Goal: Transaction & Acquisition: Purchase product/service

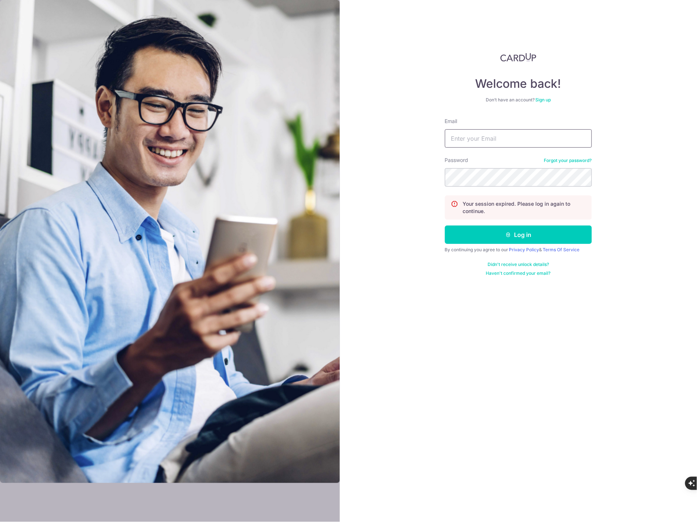
type input "lsm.services@yahoo.com"
click at [521, 231] on button "Log in" at bounding box center [518, 235] width 147 height 18
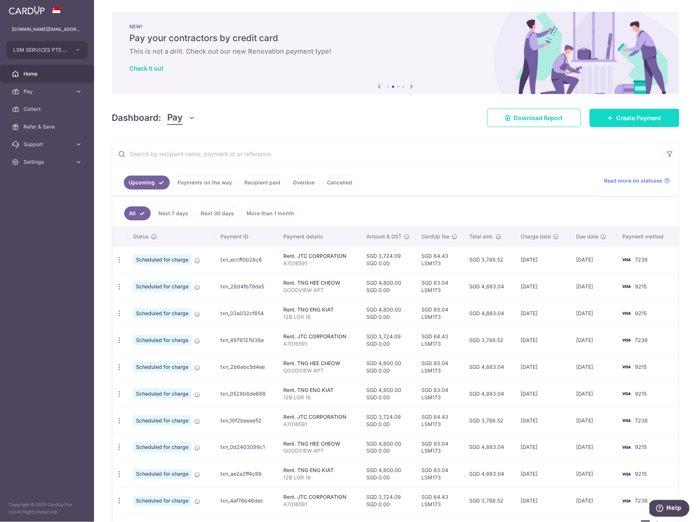
click at [636, 118] on span "Create Payment" at bounding box center [639, 118] width 45 height 9
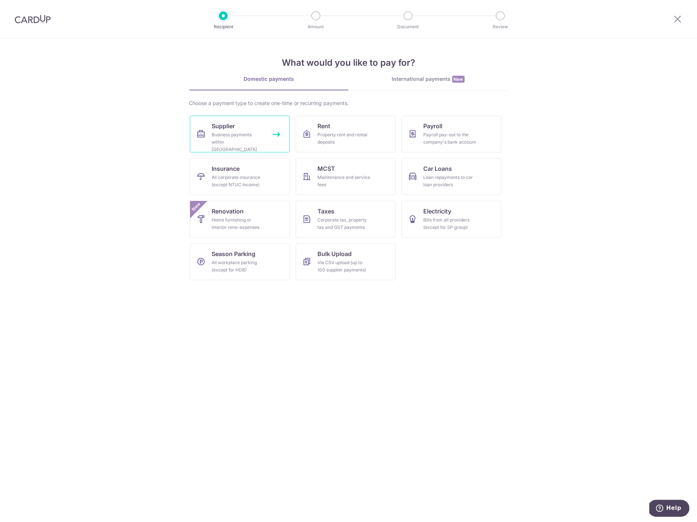
click at [278, 139] on link "Supplier Business payments within Singapore" at bounding box center [240, 134] width 100 height 37
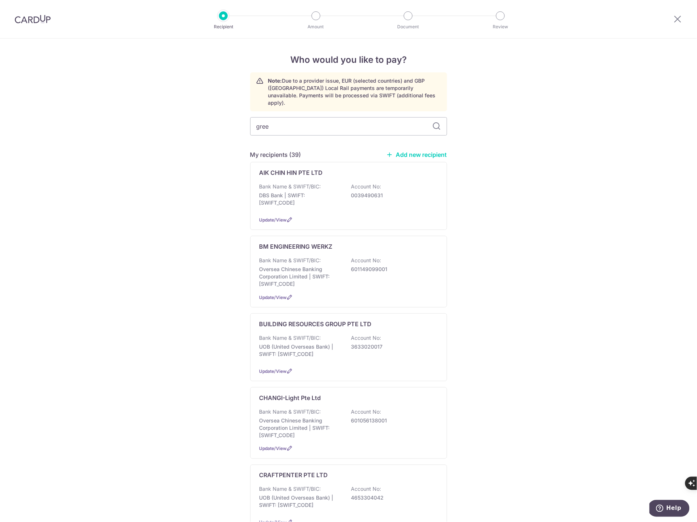
type input "green"
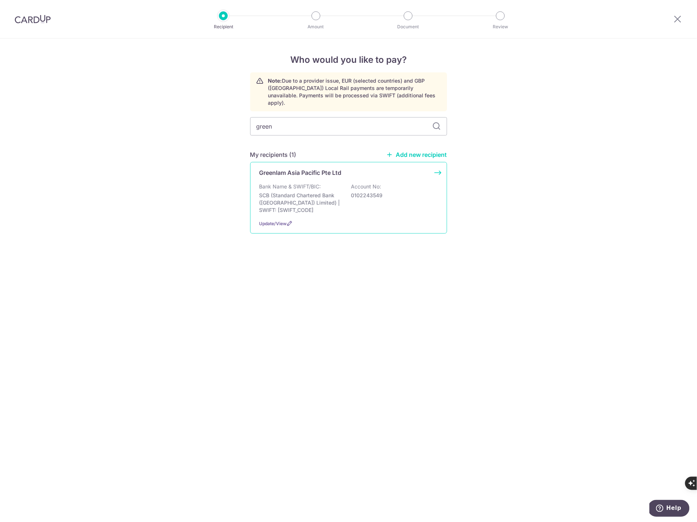
click at [437, 167] on div "Greenlam Asia Pacific Pte Ltd Bank Name & SWIFT/BIC: SCB (Standard Chartered Ba…" at bounding box center [348, 198] width 197 height 72
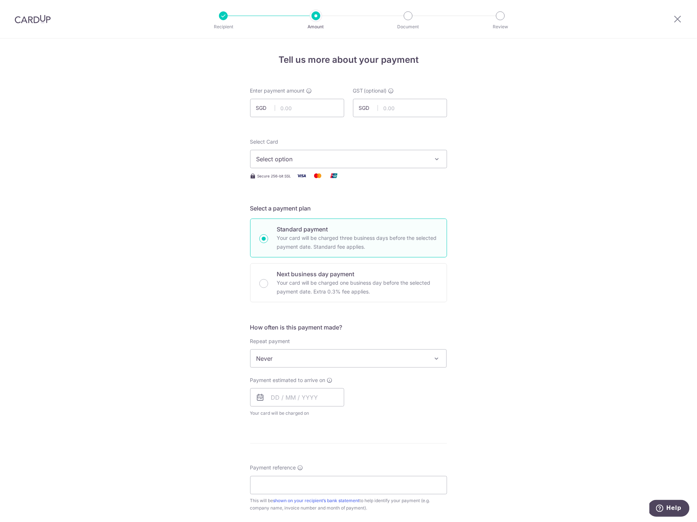
click at [282, 122] on form "Enter payment amount SGD GST (optional) SGD Select Card Select option Add credi…" at bounding box center [348, 402] width 197 height 631
click at [285, 110] on input "text" at bounding box center [297, 108] width 94 height 18
type input "1,981.02"
click at [205, 136] on div "Tell us more about your payment Enter payment amount SGD 1,981.02 1981.02 GST (…" at bounding box center [348, 396] width 697 height 714
click at [273, 160] on span "Select option" at bounding box center [342, 159] width 171 height 9
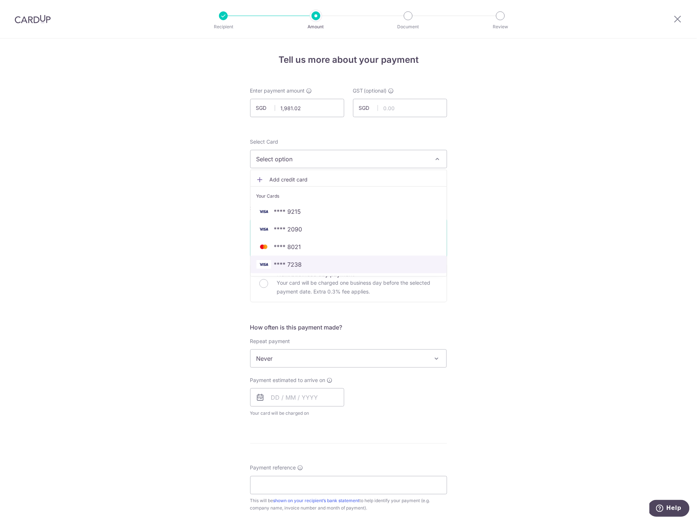
click at [294, 262] on span "**** 7238" at bounding box center [288, 264] width 28 height 9
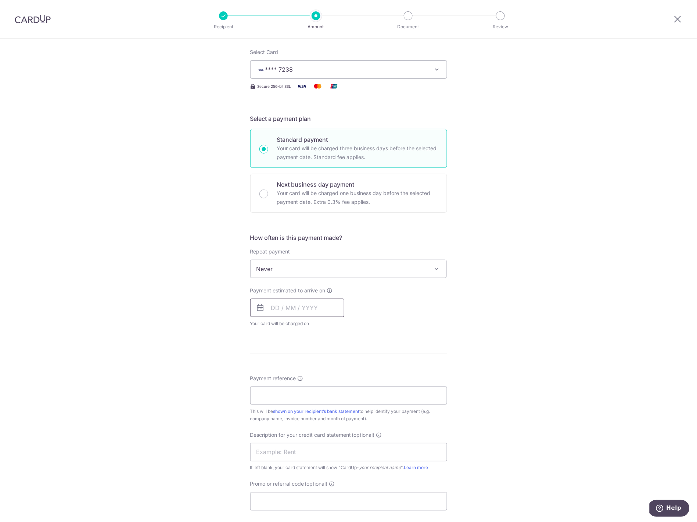
scroll to position [98, 0]
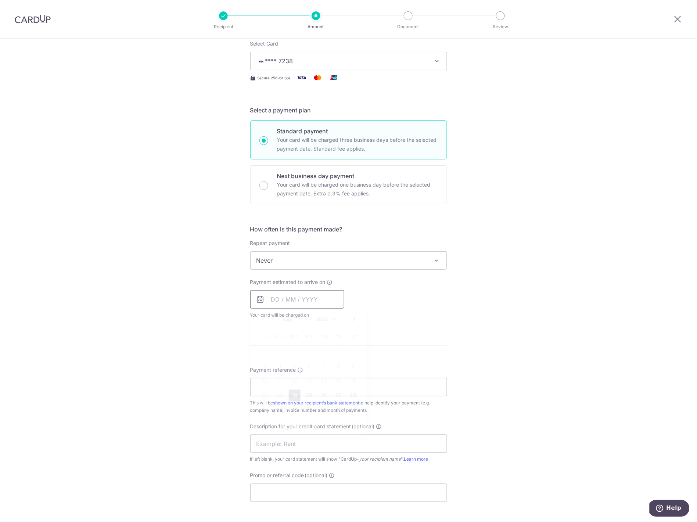
click at [286, 303] on input "text" at bounding box center [297, 299] width 94 height 18
click at [294, 396] on link "19" at bounding box center [295, 396] width 12 height 12
type input "[DATE]"
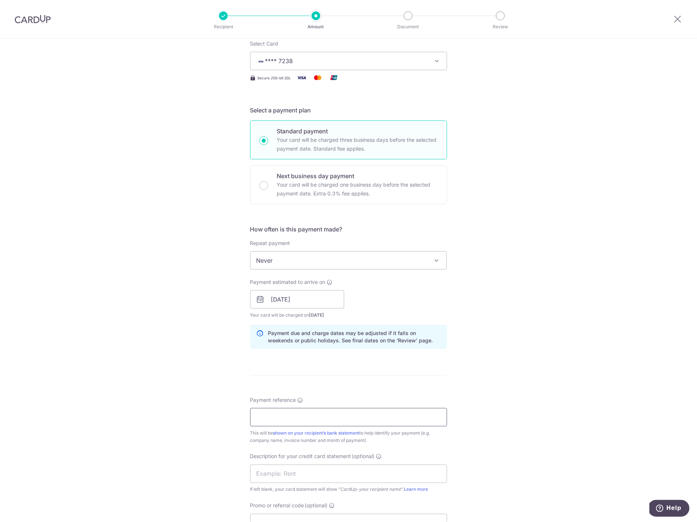
click at [285, 420] on input "Payment reference" at bounding box center [348, 417] width 197 height 18
type input "SOA [DATE]"
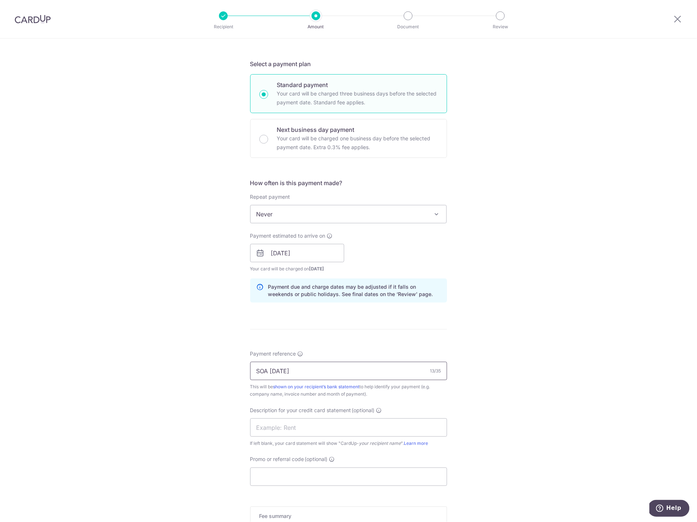
scroll to position [154, 0]
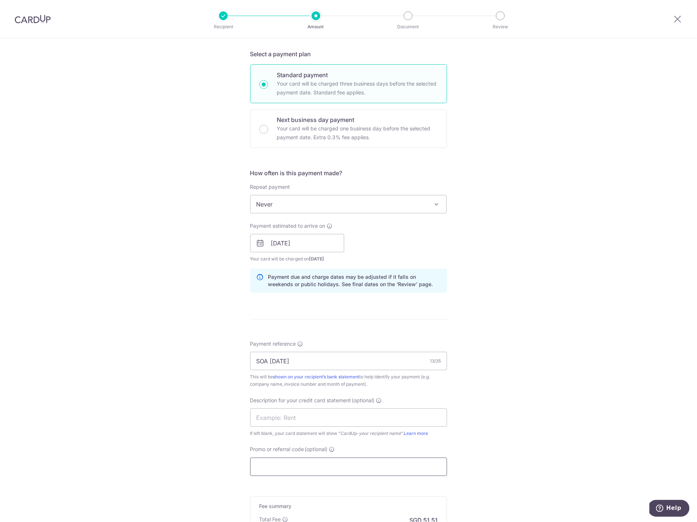
click at [282, 464] on input "Promo or referral code (optional)" at bounding box center [348, 467] width 197 height 18
type input "LSM173"
click at [184, 433] on div "Tell us more about your payment Enter payment amount SGD 1,981.02 1981.02 GST (…" at bounding box center [348, 272] width 697 height 777
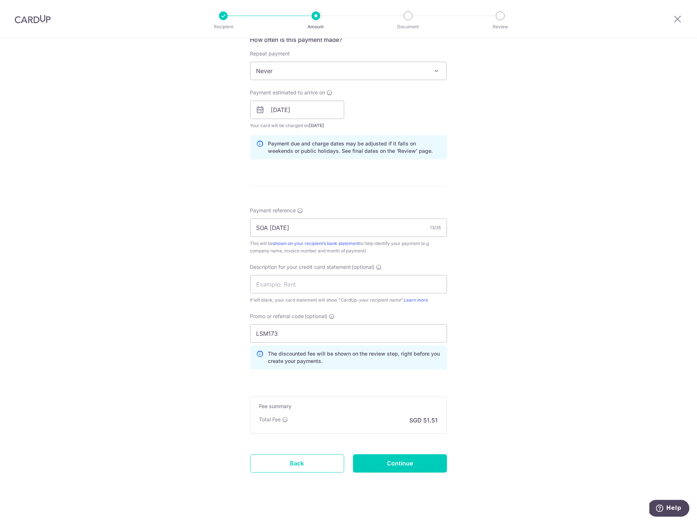
scroll to position [294, 0]
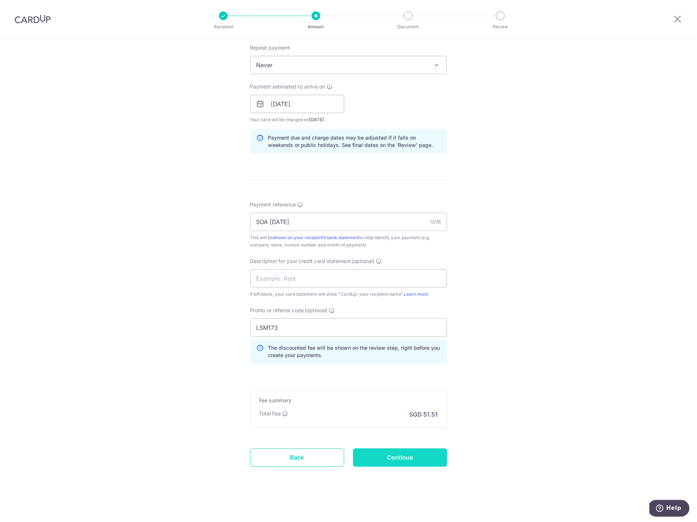
click at [396, 452] on input "Continue" at bounding box center [400, 458] width 94 height 18
type input "Create Schedule"
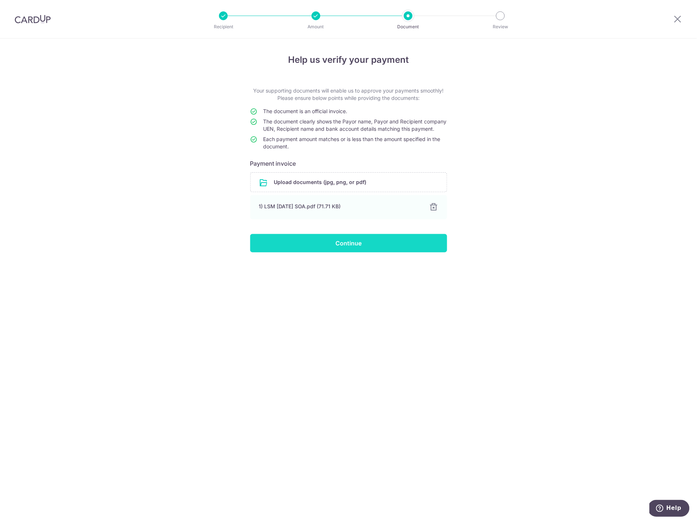
click at [357, 253] on input "Continue" at bounding box center [348, 243] width 197 height 18
